Goal: Information Seeking & Learning: Learn about a topic

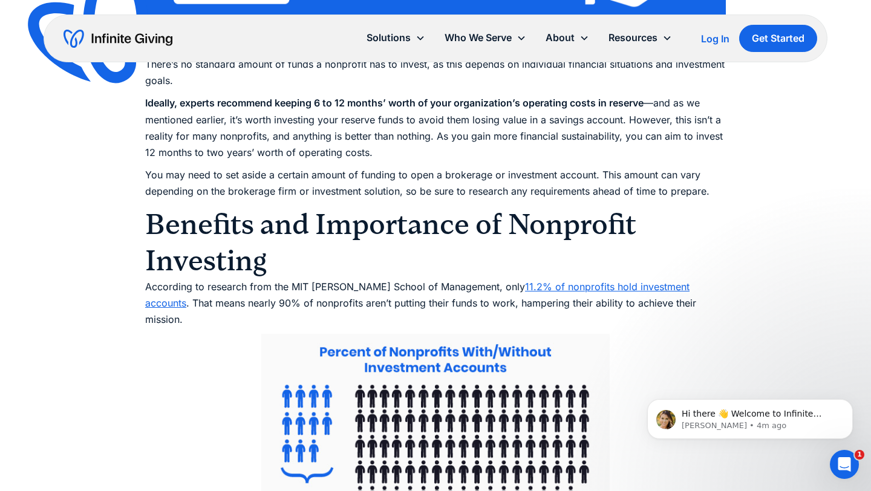
scroll to position [2542, 0]
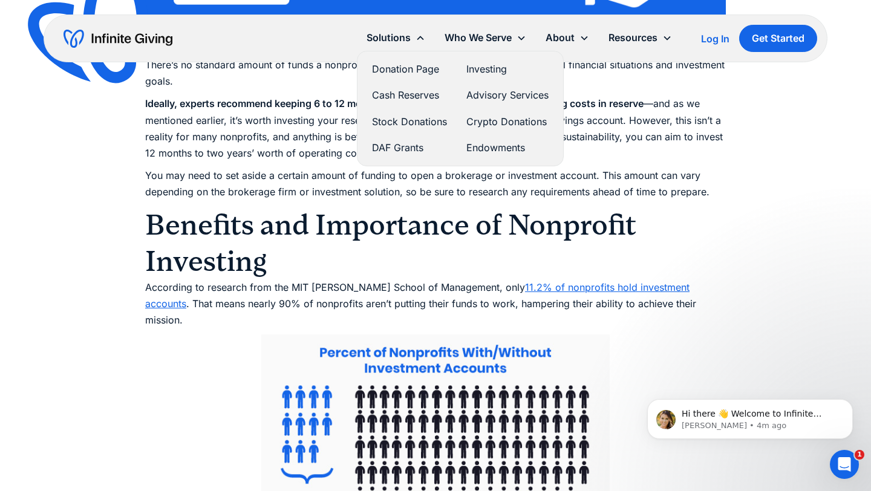
click at [466, 77] on link "Investing" at bounding box center [507, 69] width 82 height 16
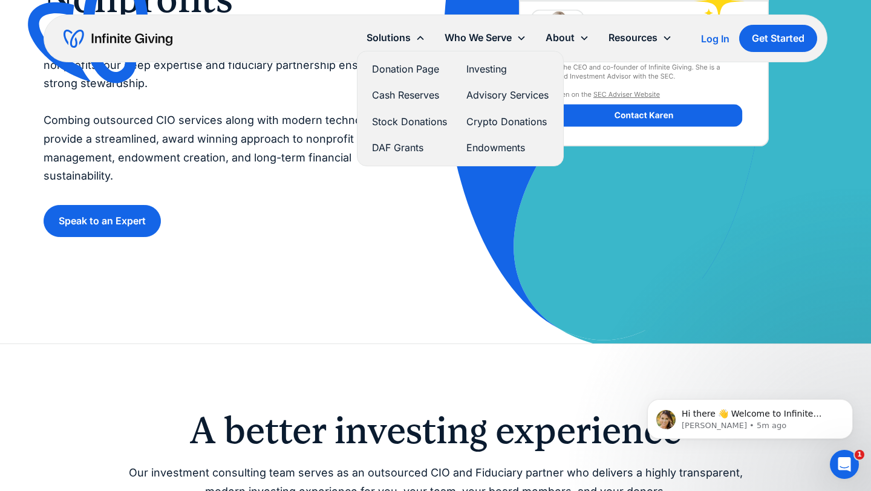
click at [372, 103] on link "Cash Reserves" at bounding box center [409, 95] width 75 height 16
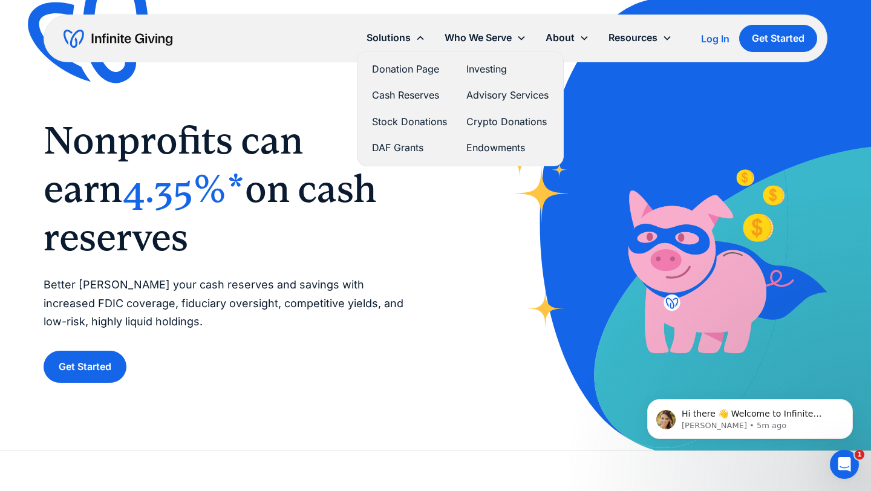
click at [372, 130] on link "Stock Donations" at bounding box center [409, 122] width 75 height 16
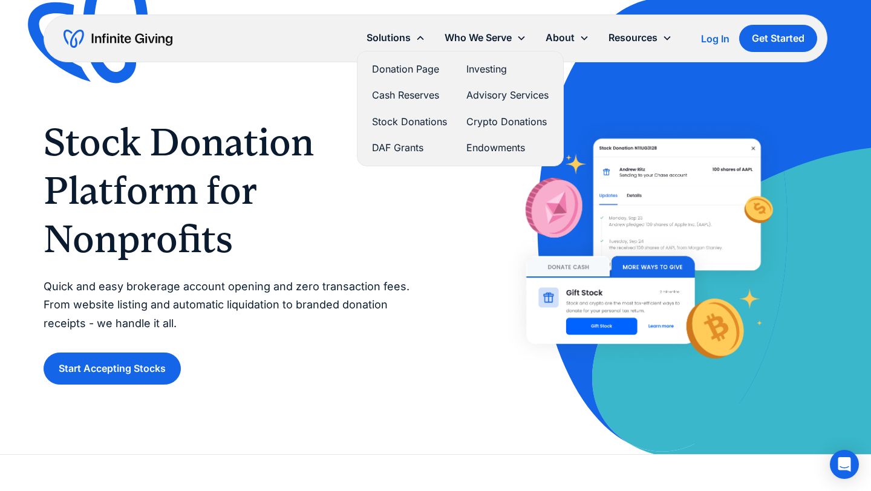
click at [372, 156] on link "DAF Grants" at bounding box center [409, 148] width 75 height 16
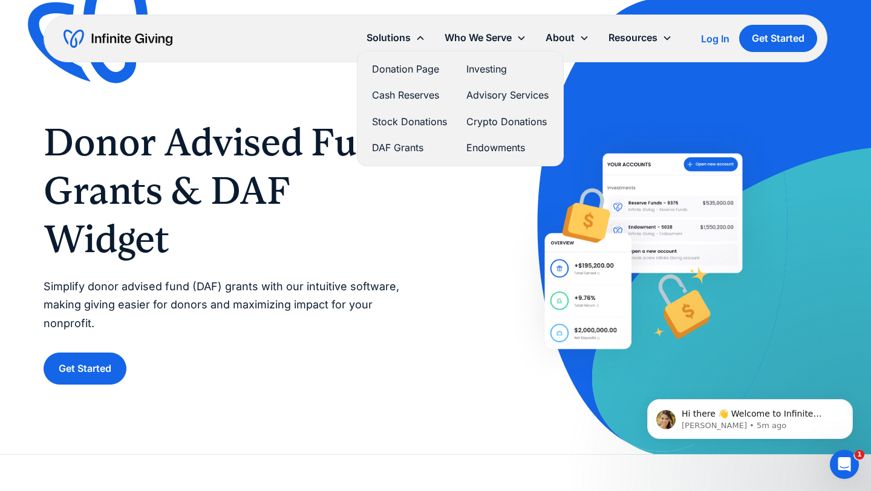
click at [372, 77] on link "Donation Page" at bounding box center [409, 69] width 75 height 16
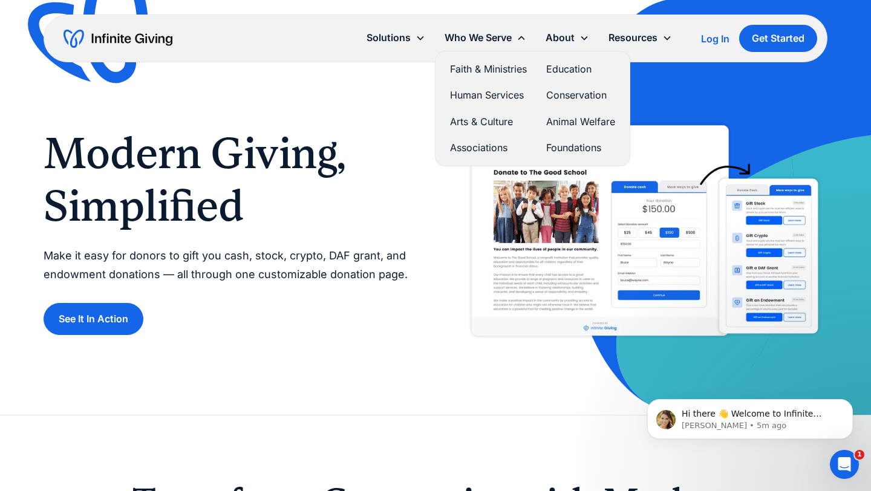
click at [546, 77] on link "Education" at bounding box center [580, 69] width 69 height 16
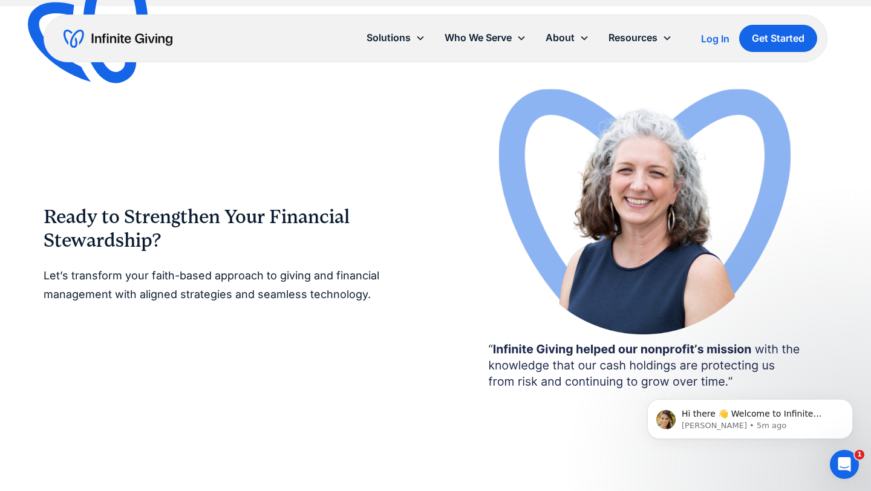
scroll to position [2113, 0]
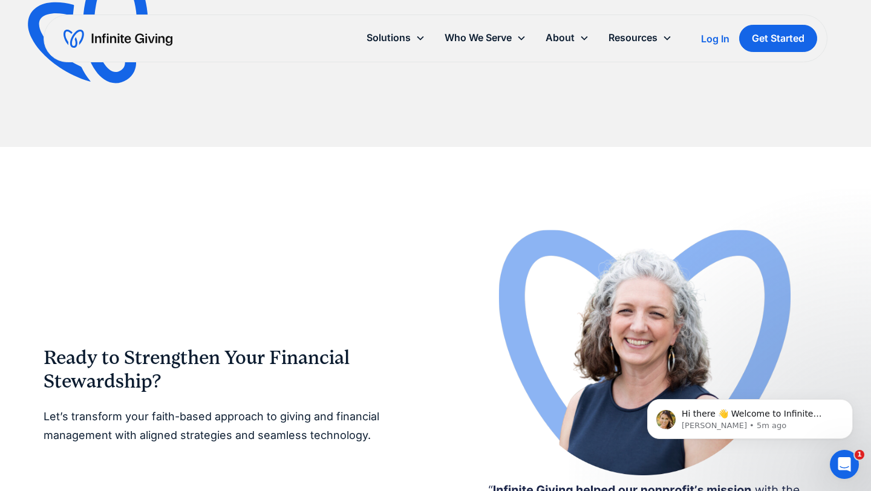
scroll to position [1968, 0]
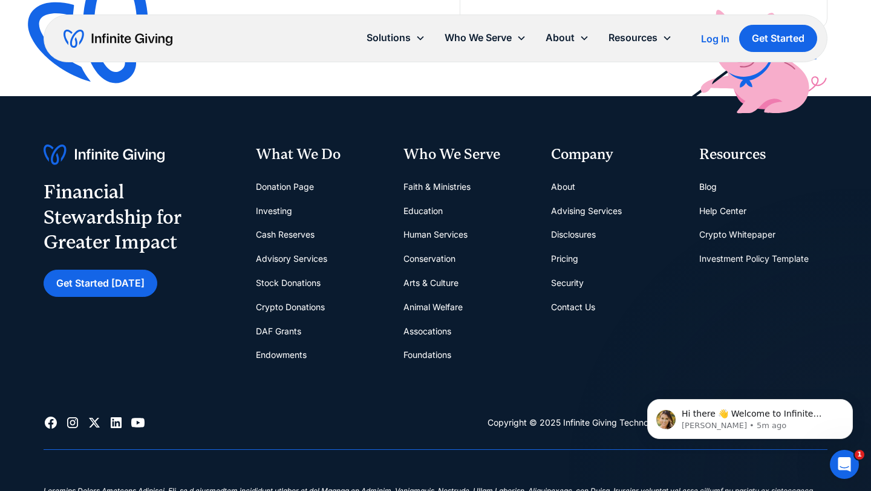
scroll to position [3100, 0]
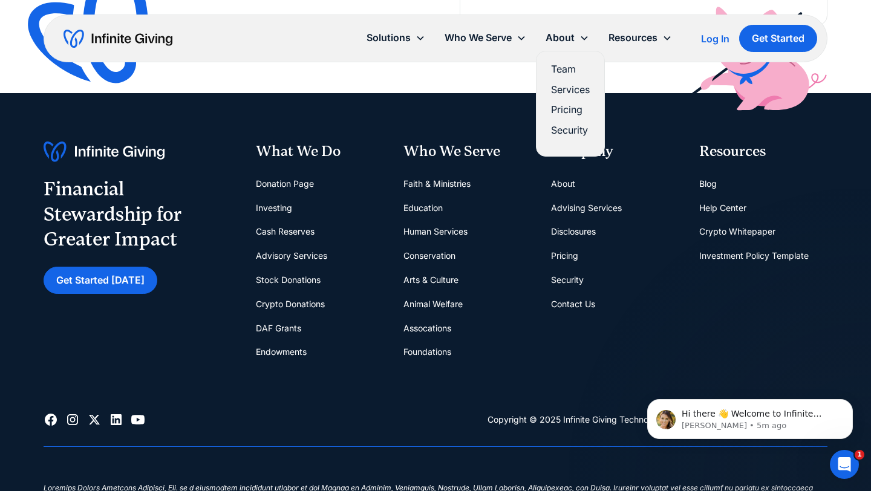
click at [551, 118] on link "Pricing" at bounding box center [570, 110] width 39 height 16
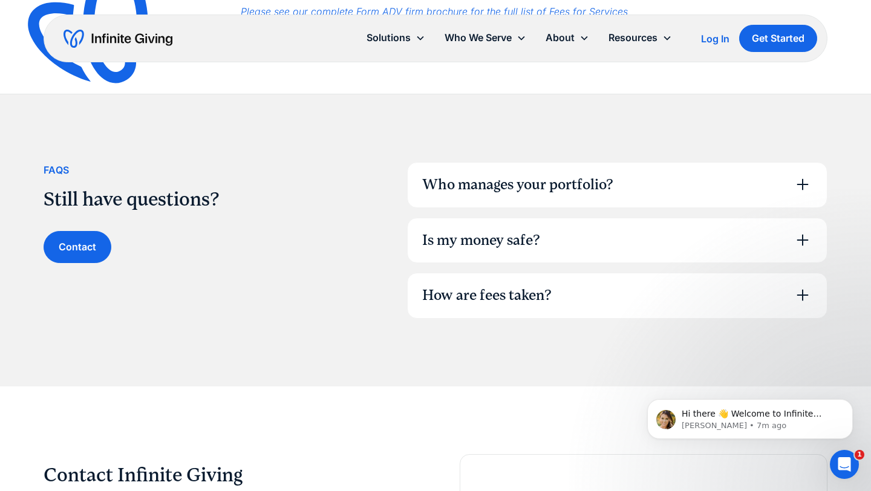
scroll to position [802, 0]
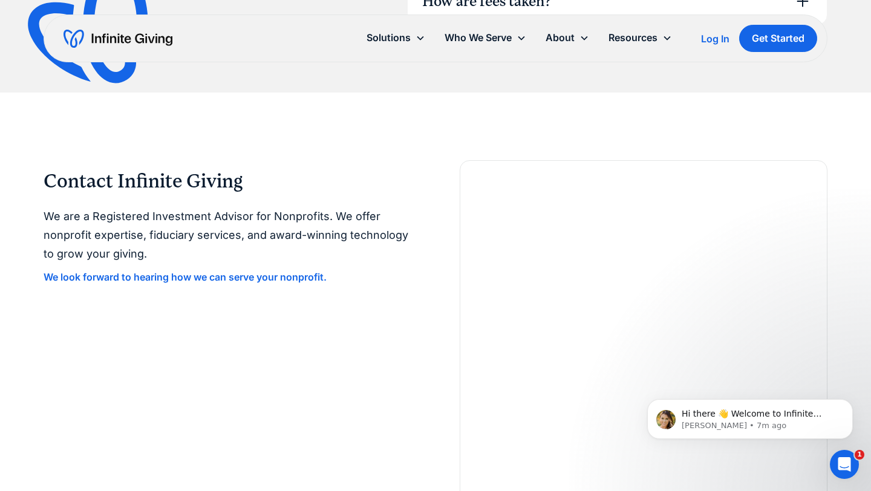
scroll to position [1062, 0]
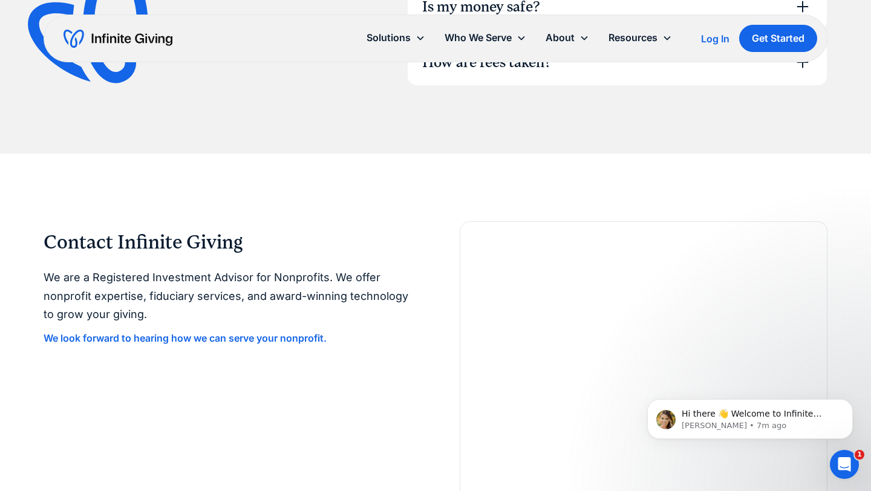
click at [434, 18] on div "Is my money safe?" at bounding box center [481, 7] width 118 height 21
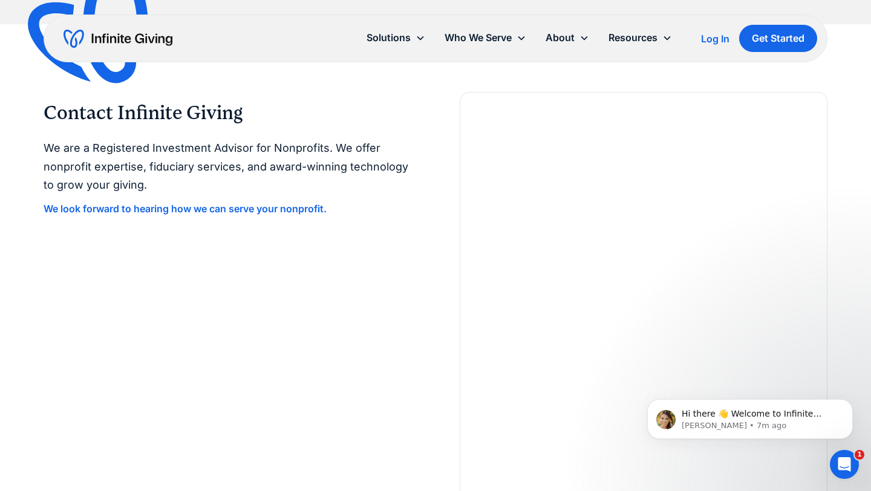
scroll to position [1242, 0]
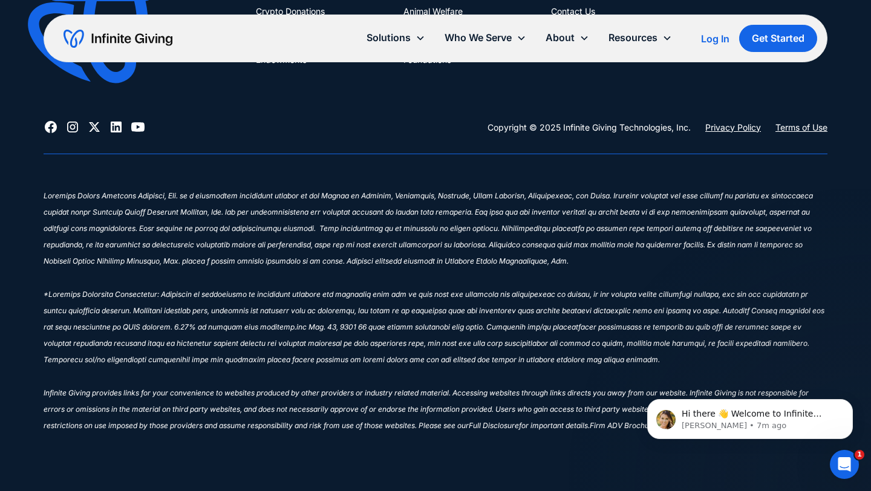
scroll to position [2367, 0]
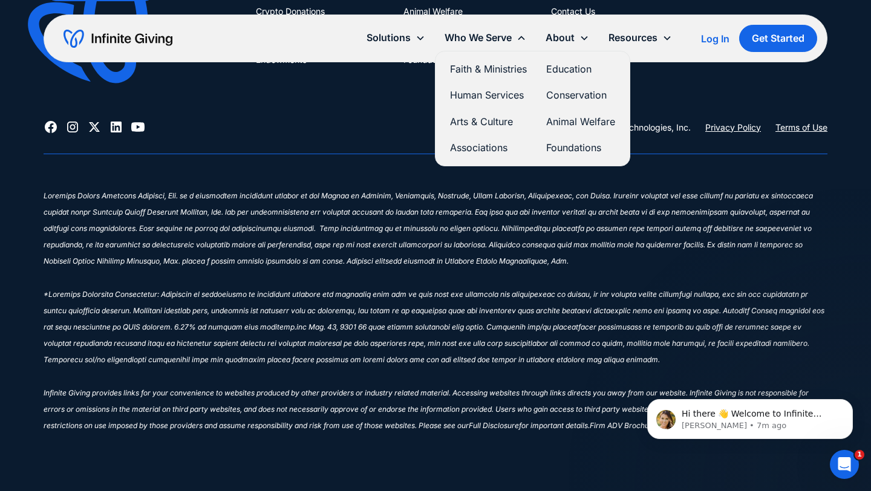
click at [450, 156] on link "Associations" at bounding box center [488, 148] width 77 height 16
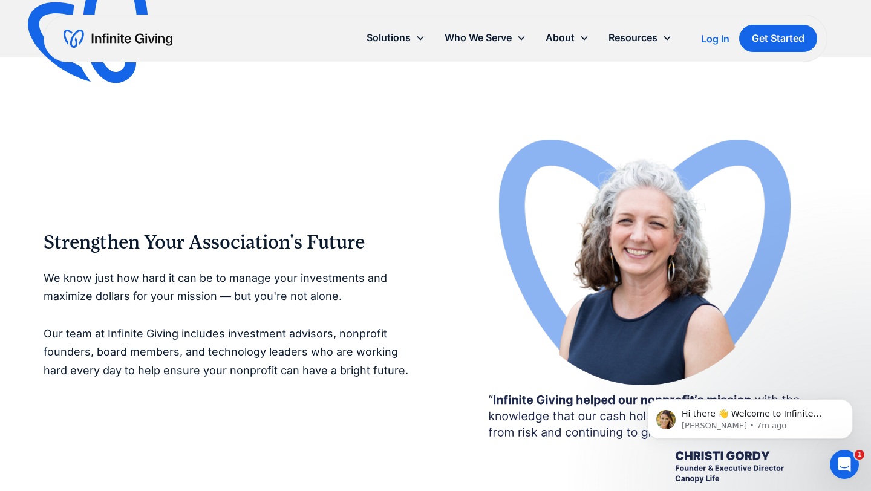
scroll to position [2067, 0]
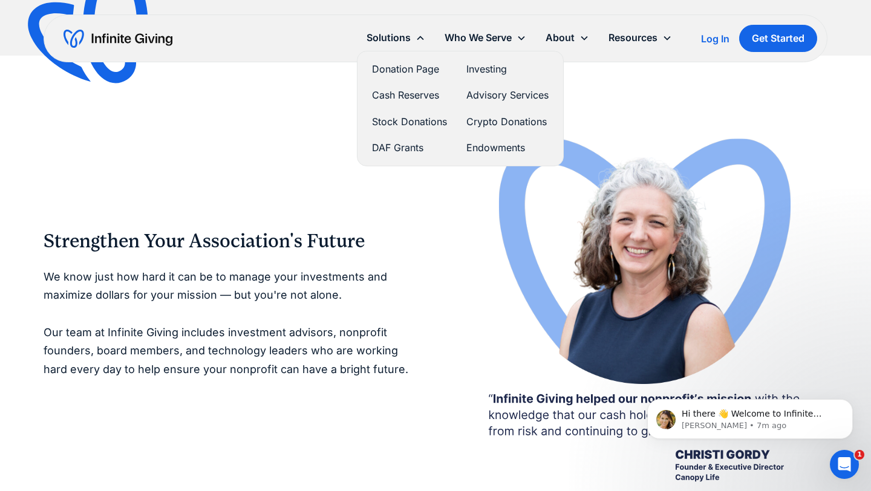
click at [466, 77] on link "Investing" at bounding box center [507, 69] width 82 height 16
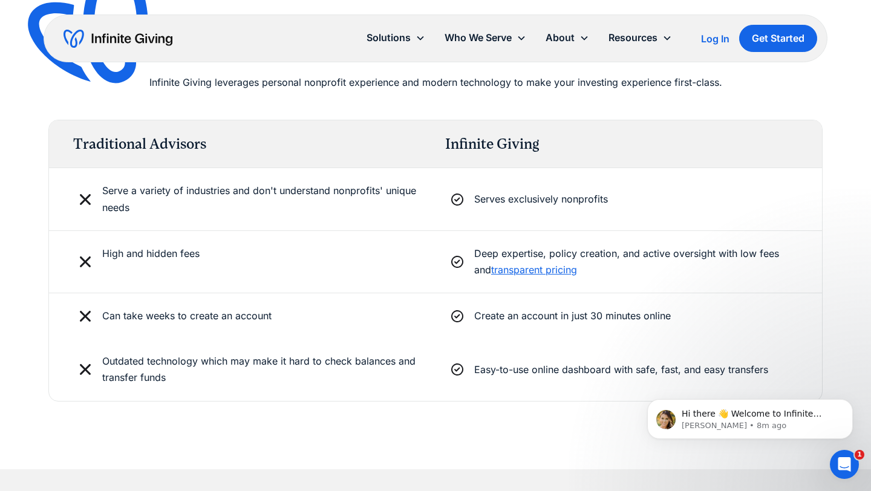
scroll to position [2792, 0]
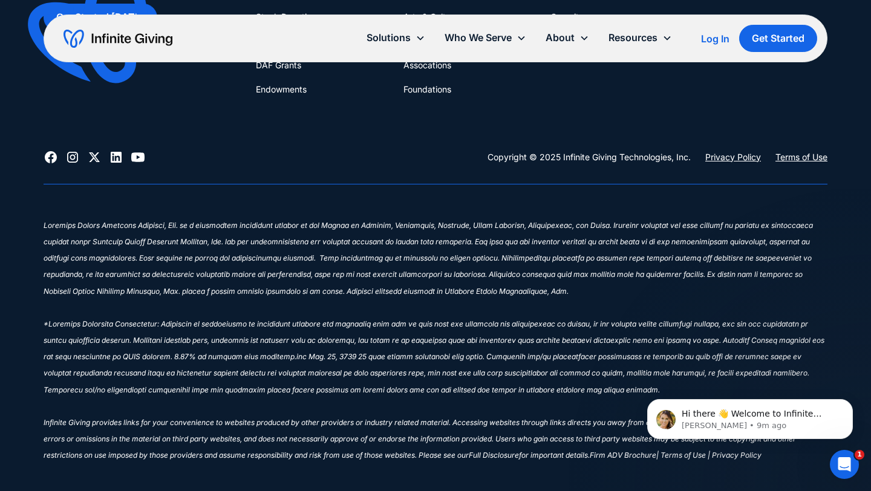
scroll to position [4347, 0]
